Goal: Task Accomplishment & Management: Manage account settings

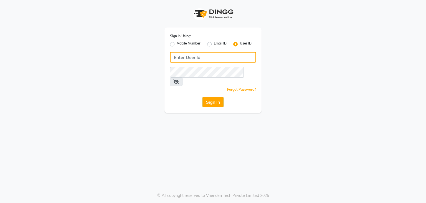
type input "bedazzled"
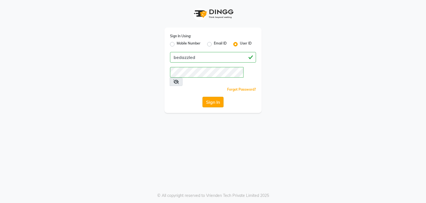
click at [217, 97] on button "Sign In" at bounding box center [213, 102] width 21 height 11
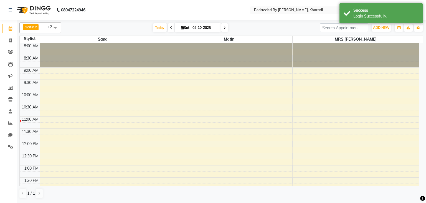
select select "en"
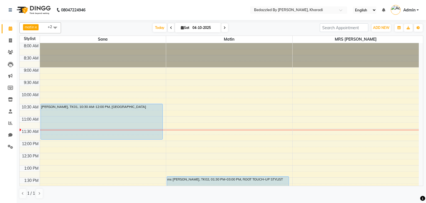
click at [173, 60] on div at bounding box center [229, 55] width 126 height 24
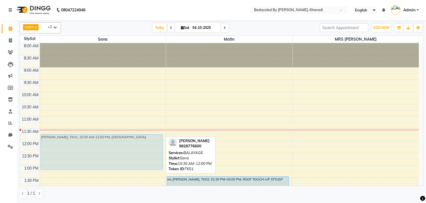
drag, startPoint x: 85, startPoint y: 111, endPoint x: 80, endPoint y: 140, distance: 29.2
click at [80, 140] on div "[PERSON_NAME], TK01, 10:30 AM-12:00 PM, BALAYAGE [PERSON_NAME], TK01, 10:30 AM-…" at bounding box center [103, 201] width 126 height 317
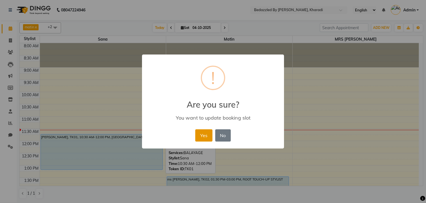
click at [199, 132] on button "Yes" at bounding box center [203, 135] width 17 height 12
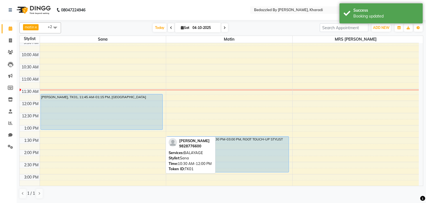
scroll to position [39, 0]
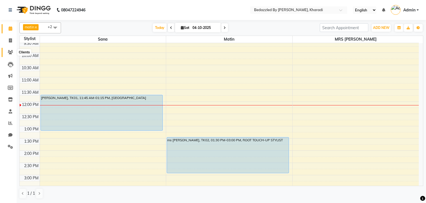
click at [7, 55] on span at bounding box center [11, 52] width 10 height 6
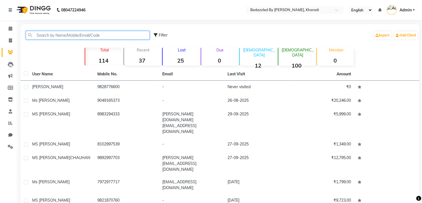
click at [61, 31] on input "text" at bounding box center [88, 35] width 124 height 9
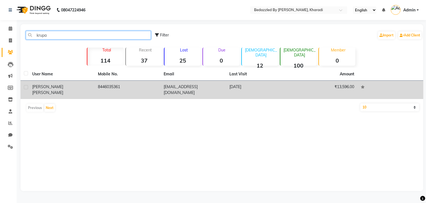
type input "krupa"
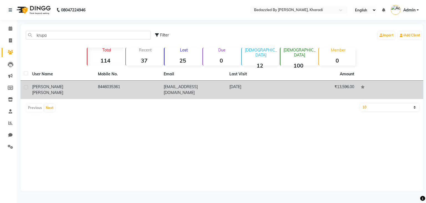
click at [109, 89] on td "8446035361" at bounding box center [128, 89] width 66 height 18
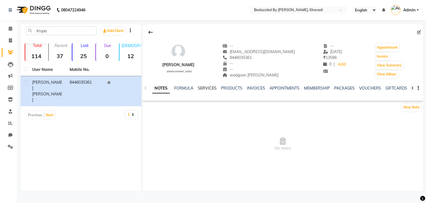
click at [206, 88] on link "SERVICES" at bounding box center [207, 87] width 19 height 5
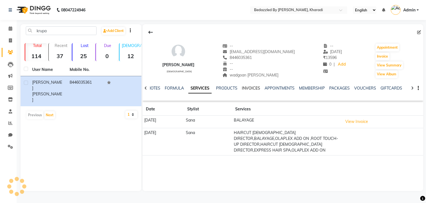
click at [255, 88] on link "INVOICES" at bounding box center [251, 87] width 18 height 5
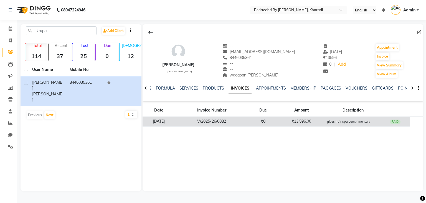
click at [355, 125] on td "gives hair spa complimentary" at bounding box center [352, 122] width 55 height 10
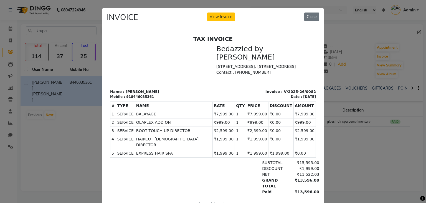
scroll to position [4, 0]
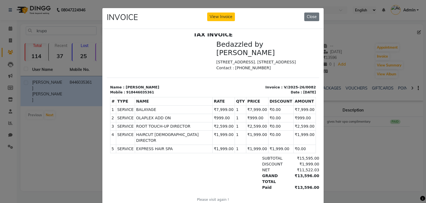
drag, startPoint x: 314, startPoint y: 133, endPoint x: 420, endPoint y: 181, distance: 116.7
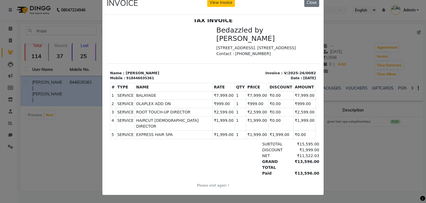
scroll to position [0, 0]
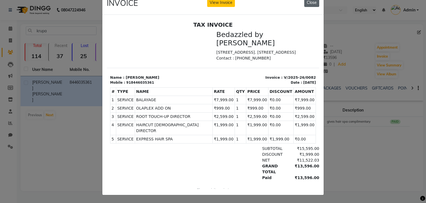
click at [315, 1] on button "Close" at bounding box center [311, 2] width 15 height 9
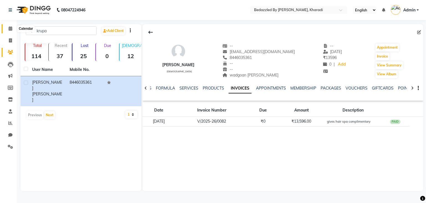
click at [10, 27] on icon at bounding box center [11, 28] width 4 height 4
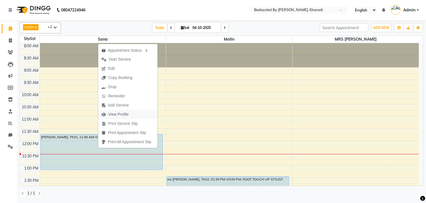
click at [125, 112] on span "View Profile" at bounding box center [118, 114] width 21 height 6
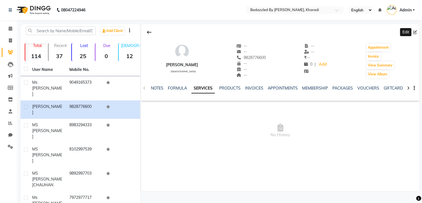
click at [414, 32] on icon at bounding box center [415, 32] width 4 height 4
select select "[DEMOGRAPHIC_DATA]"
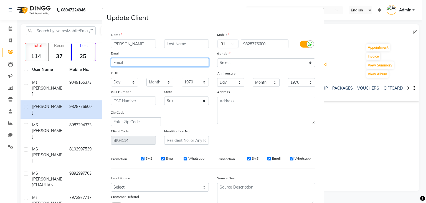
click at [155, 64] on input "email" at bounding box center [160, 62] width 98 height 9
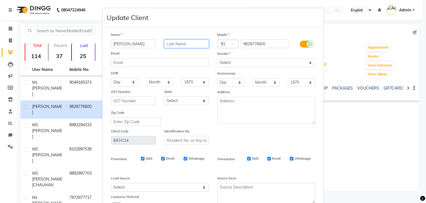
click at [187, 45] on input "text" at bounding box center [186, 43] width 45 height 9
type input "KAUR"
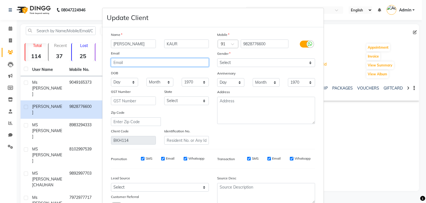
click at [125, 62] on input "email" at bounding box center [160, 62] width 98 height 9
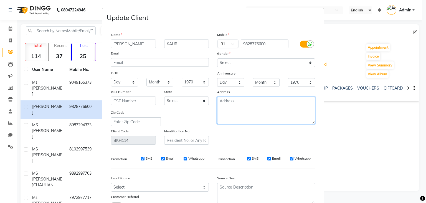
click at [246, 105] on textarea at bounding box center [266, 110] width 98 height 27
type textarea "kharadi"
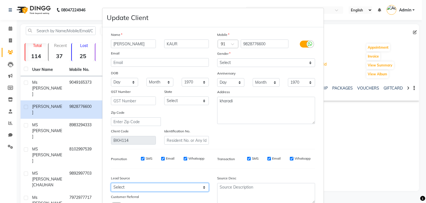
click at [131, 189] on select "Select Walk-in Referral Internet Friend Word of Mouth Advertisement Facebook Ju…" at bounding box center [160, 187] width 98 height 9
select select "51307"
click at [111, 185] on select "Select Walk-in Referral Internet Friend Word of Mouth Advertisement Facebook Ju…" at bounding box center [160, 187] width 98 height 9
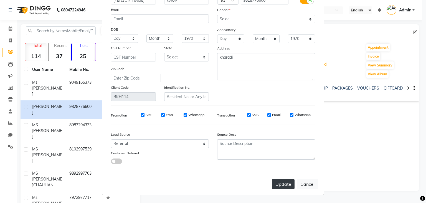
click at [279, 185] on button "Update" at bounding box center [283, 184] width 22 height 10
select select
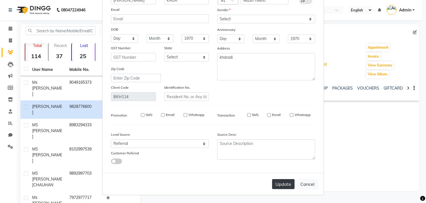
select select
checkbox input "false"
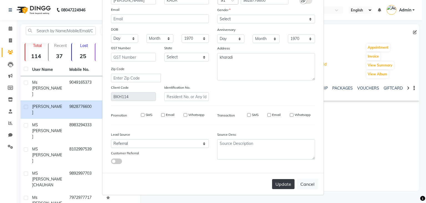
checkbox input "false"
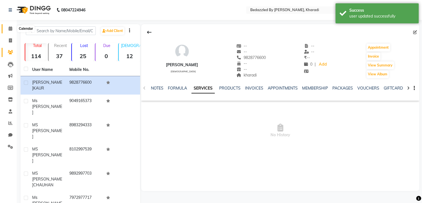
click at [10, 29] on icon at bounding box center [11, 28] width 4 height 4
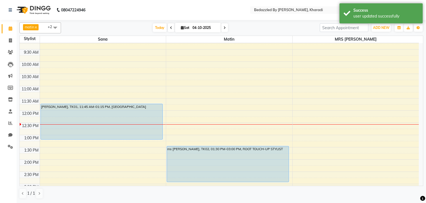
scroll to position [33, 0]
